Goal: Go to known website: Go to known website

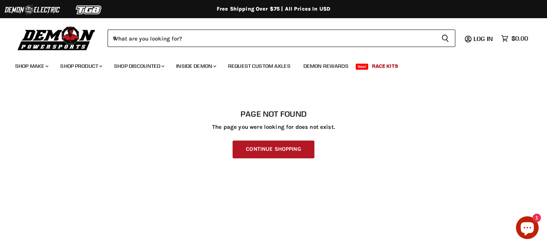
scroll to position [207, 0]
